Goal: Information Seeking & Learning: Understand process/instructions

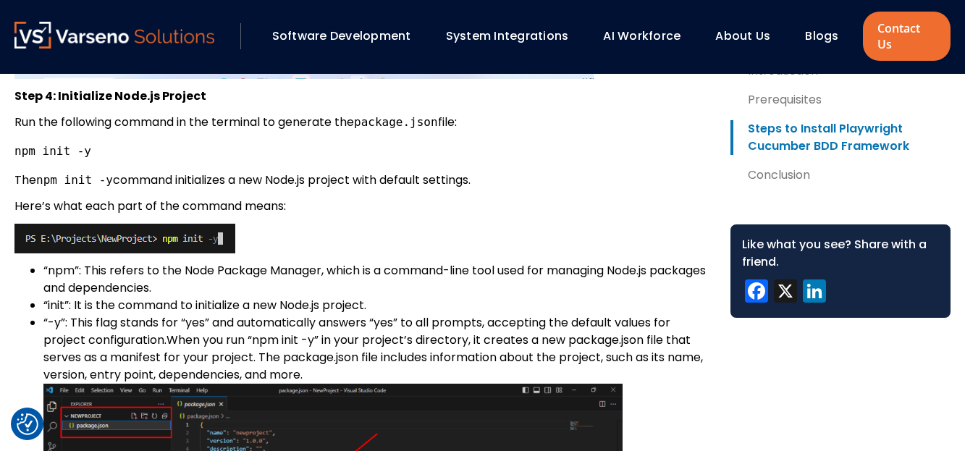
scroll to position [2389, 0]
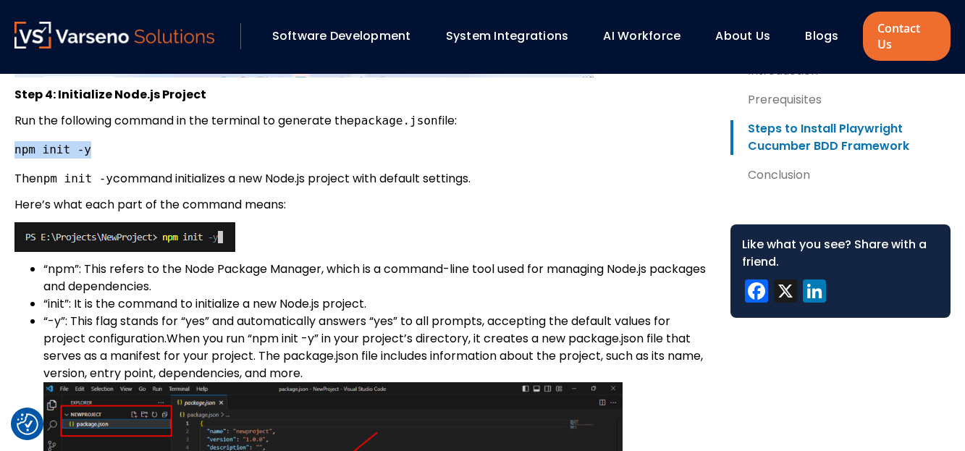
drag, startPoint x: 96, startPoint y: 163, endPoint x: 14, endPoint y: 163, distance: 81.8
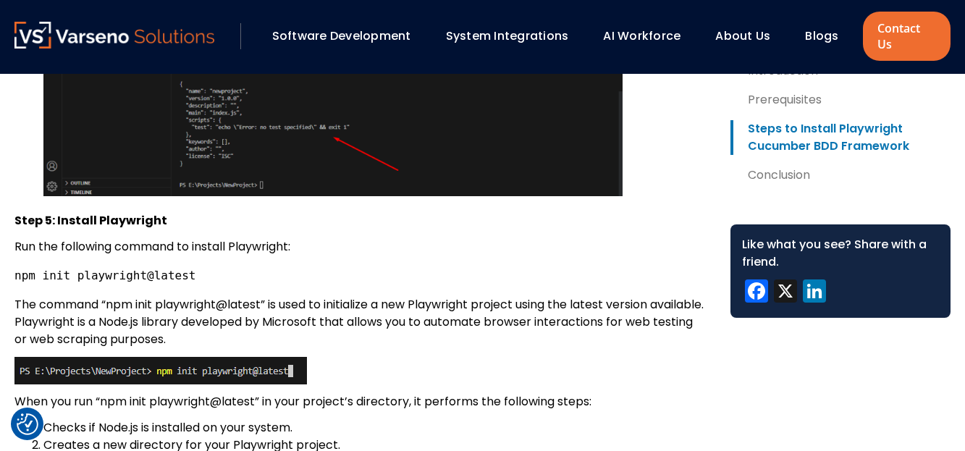
scroll to position [2969, 0]
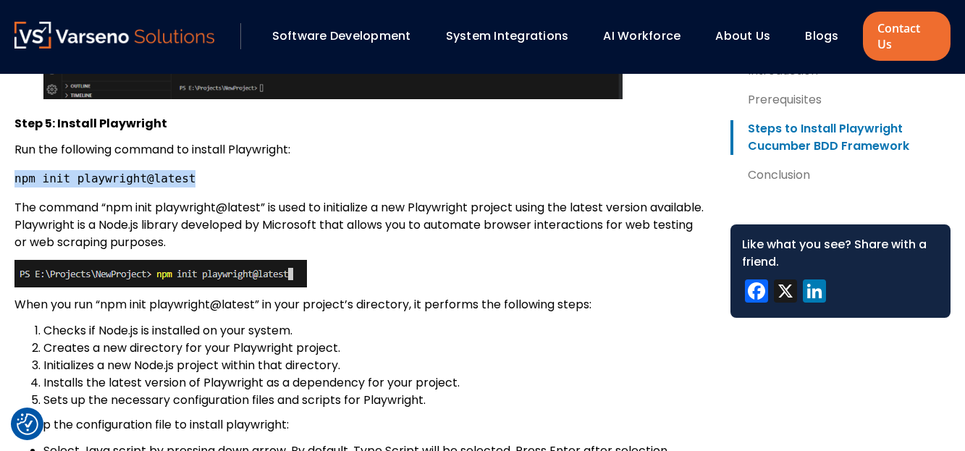
drag, startPoint x: 189, startPoint y: 197, endPoint x: 14, endPoint y: 195, distance: 174.5
click at [14, 188] on pre "npm init playwright@latest" at bounding box center [360, 178] width 693 height 17
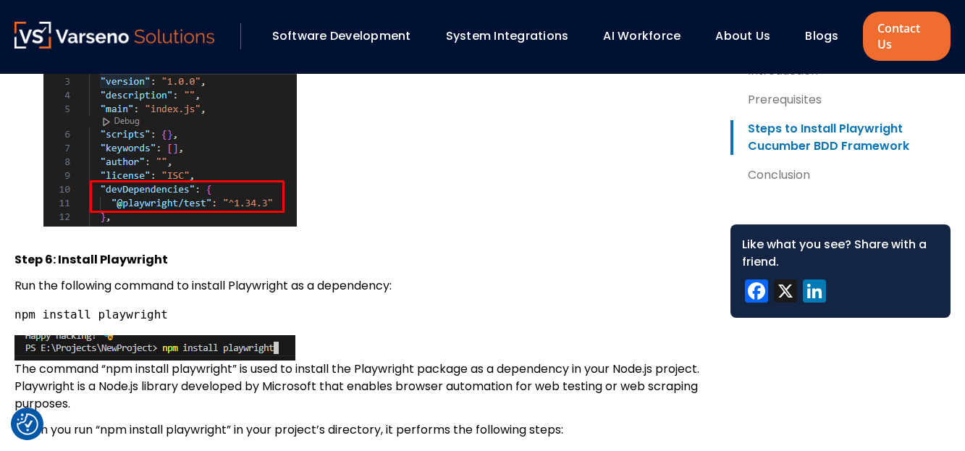
scroll to position [4127, 0]
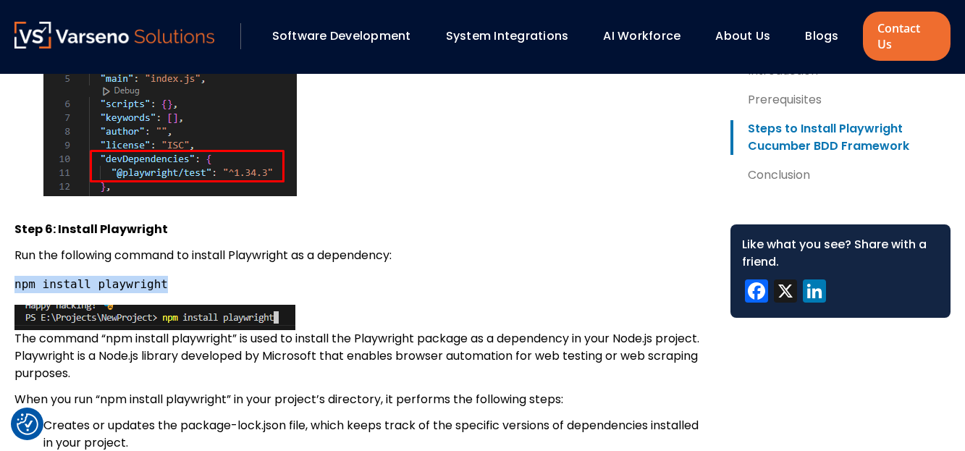
drag, startPoint x: 166, startPoint y: 303, endPoint x: 8, endPoint y: 300, distance: 157.9
copy code "npm install playwright"
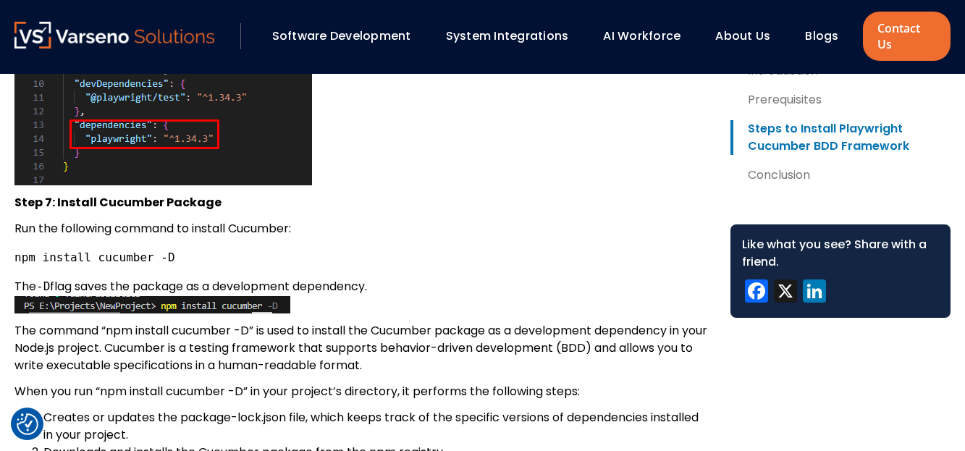
scroll to position [4779, 0]
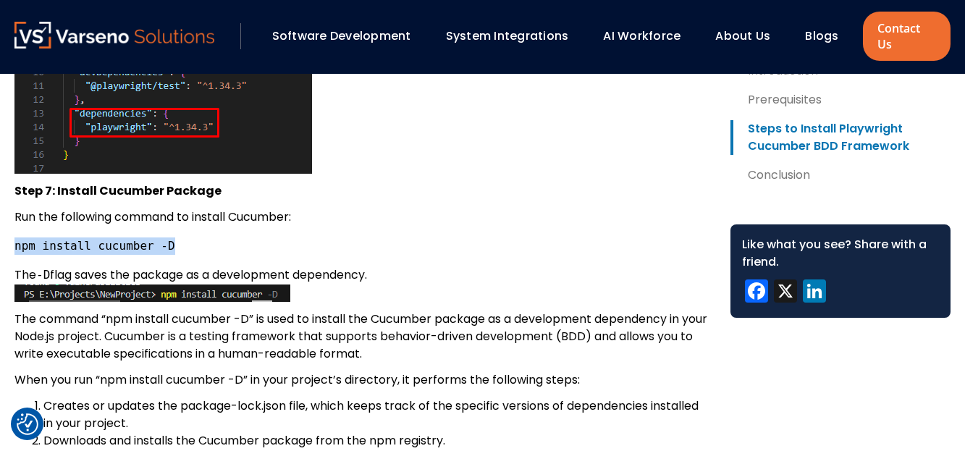
drag, startPoint x: 181, startPoint y: 260, endPoint x: 12, endPoint y: 262, distance: 168.7
copy code "npm install cucumber -D"
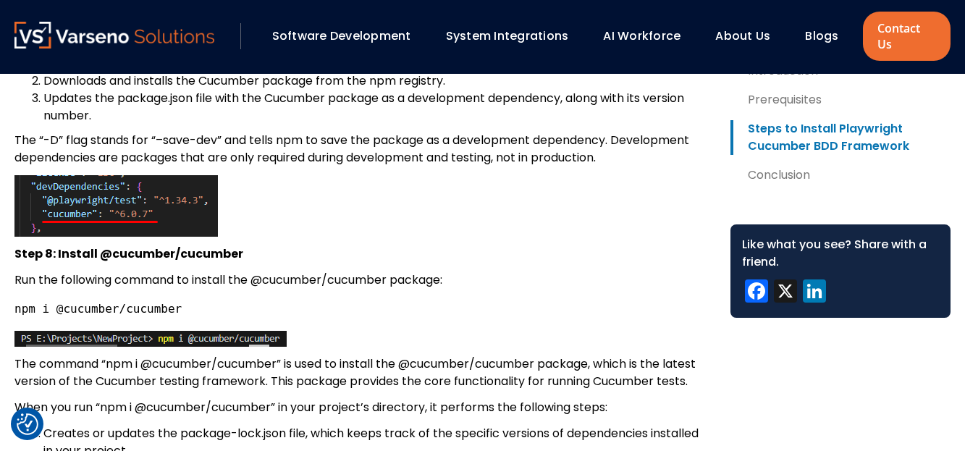
scroll to position [5141, 0]
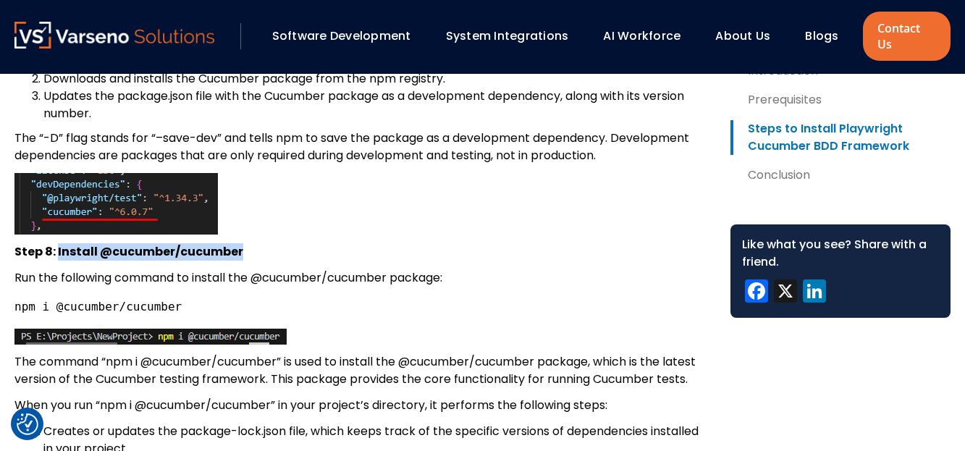
drag, startPoint x: 246, startPoint y: 268, endPoint x: 60, endPoint y: 268, distance: 186.1
click at [59, 261] on p "Step 8: Install @cucumber/cucumber" at bounding box center [360, 251] width 693 height 17
copy strong "Install @cucumber/cucumber"
click at [208, 316] on pre "npm i @cucumber/cucumber" at bounding box center [360, 306] width 693 height 17
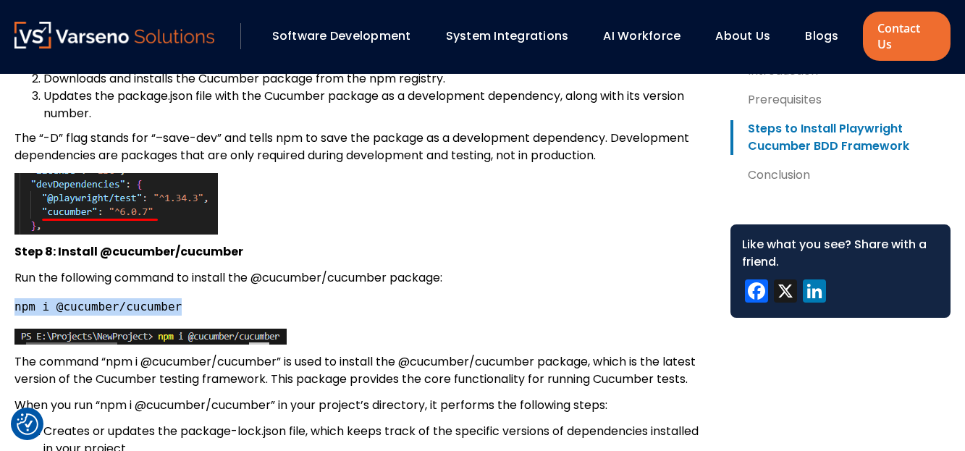
drag, startPoint x: 177, startPoint y: 323, endPoint x: 14, endPoint y: 325, distance: 162.2
click at [14, 316] on pre "npm i @cucumber/cucumber" at bounding box center [360, 306] width 693 height 17
copy code "npm i @cucumber/cucumber"
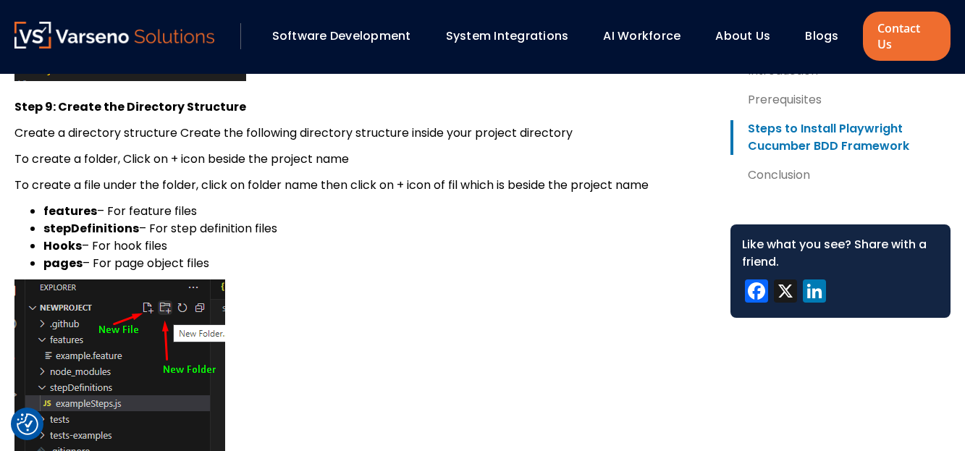
scroll to position [6010, 0]
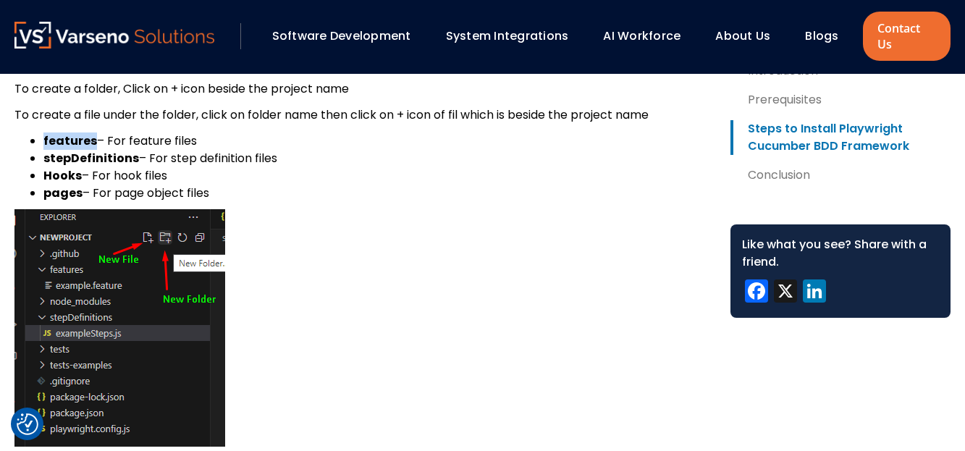
drag, startPoint x: 93, startPoint y: 159, endPoint x: 45, endPoint y: 156, distance: 47.9
click at [45, 149] on strong "features" at bounding box center [70, 141] width 54 height 17
copy strong "features"
drag, startPoint x: 133, startPoint y: 176, endPoint x: 41, endPoint y: 172, distance: 91.3
click at [41, 172] on ul "features – For feature files stepDefinitions – For step definition files Hooks …" at bounding box center [360, 168] width 693 height 70
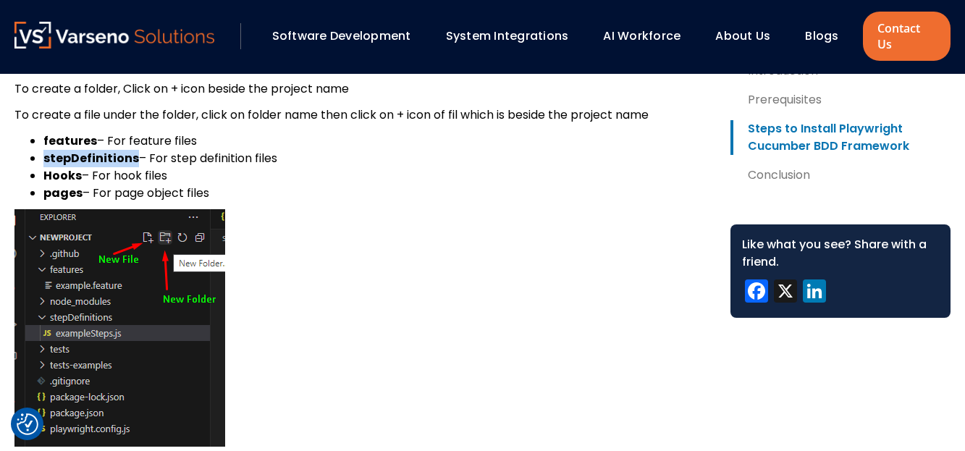
copy strong "stepDefinitions"
drag, startPoint x: 80, startPoint y: 190, endPoint x: 42, endPoint y: 193, distance: 38.5
click at [42, 193] on ul "features – For feature files stepDefinitions – For step definition files Hooks …" at bounding box center [360, 168] width 693 height 70
copy strong "Hooks"
drag, startPoint x: 80, startPoint y: 210, endPoint x: 46, endPoint y: 214, distance: 34.3
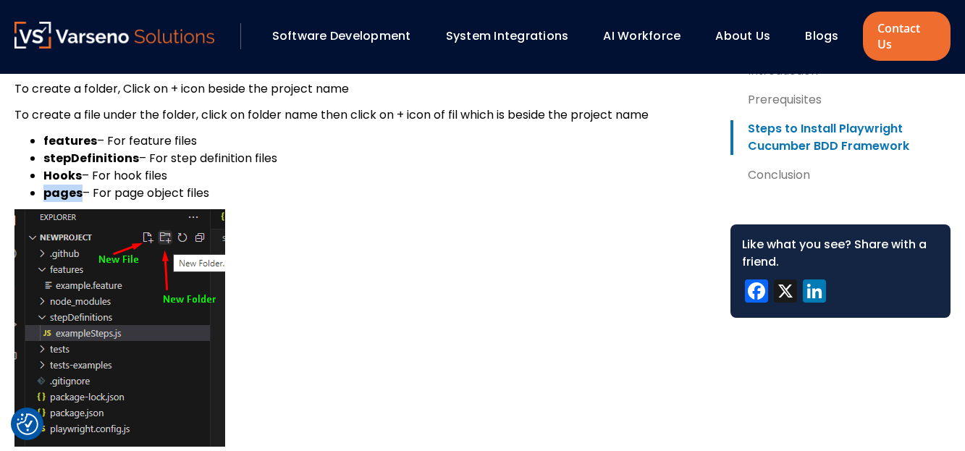
click at [46, 201] on strong "pages" at bounding box center [62, 193] width 39 height 17
copy strong "pages"
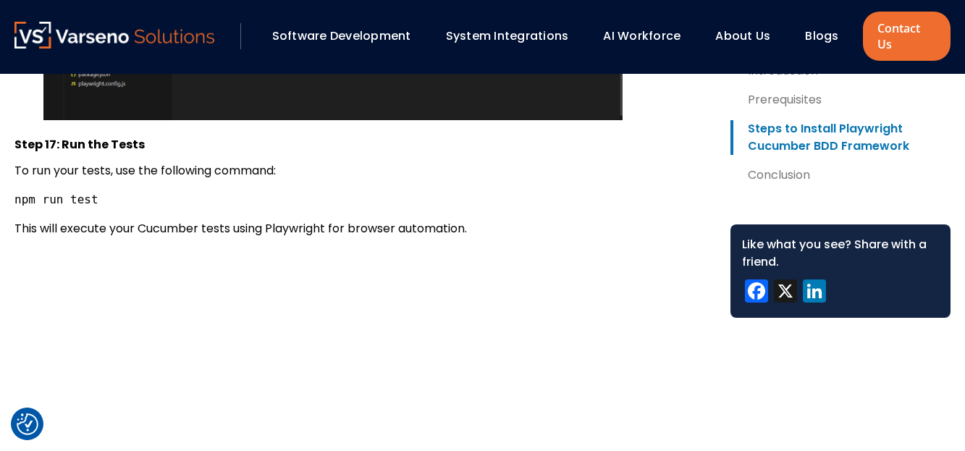
scroll to position [9775, 0]
